Goal: Register for event/course

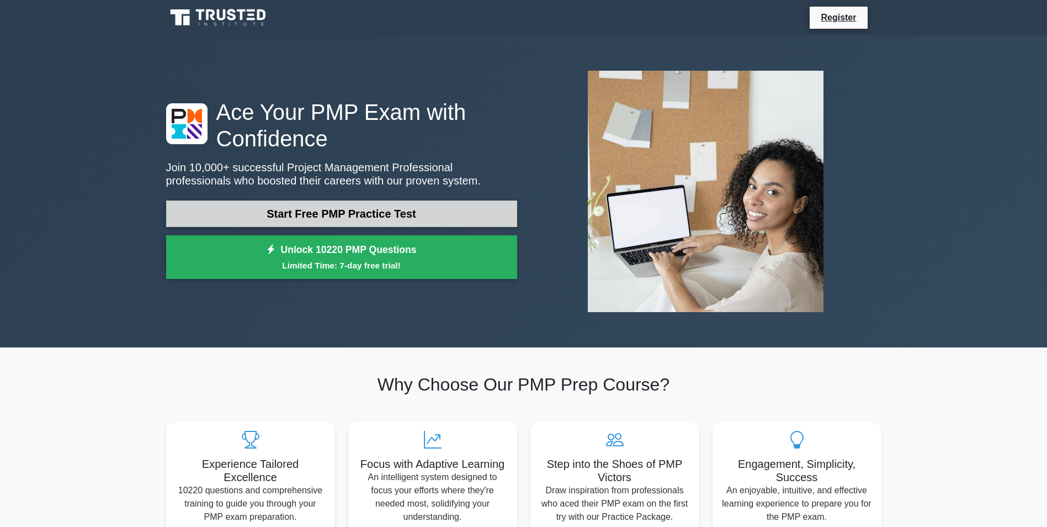
click at [397, 219] on link "Start Free PMP Practice Test" at bounding box center [341, 213] width 351 height 27
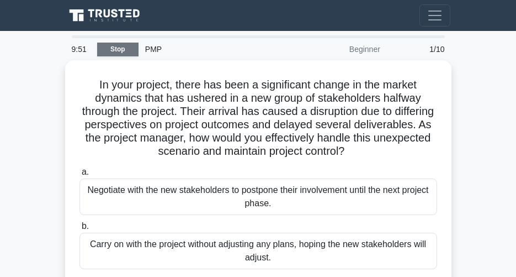
click at [109, 46] on link "Stop" at bounding box center [117, 50] width 41 height 14
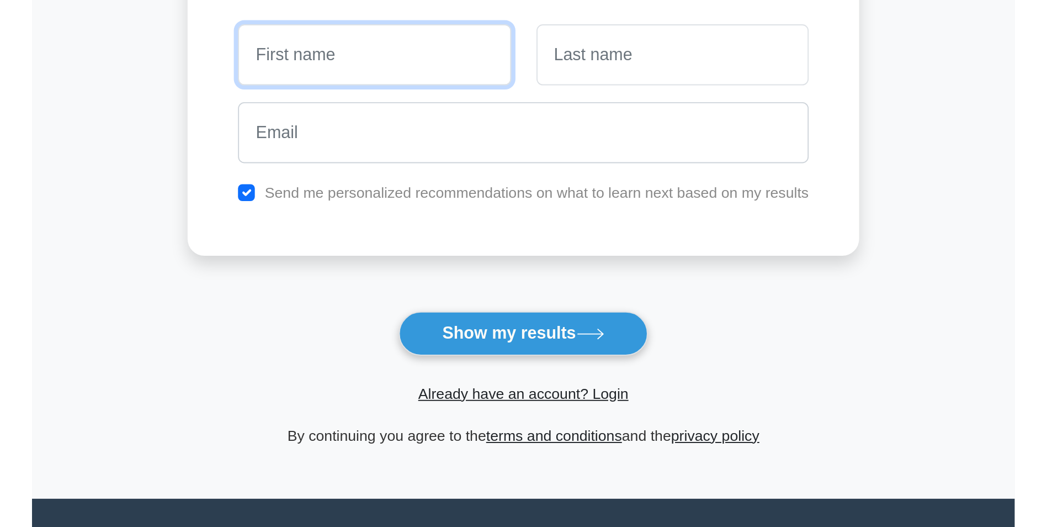
scroll to position [29, 0]
